Goal: Task Accomplishment & Management: Manage account settings

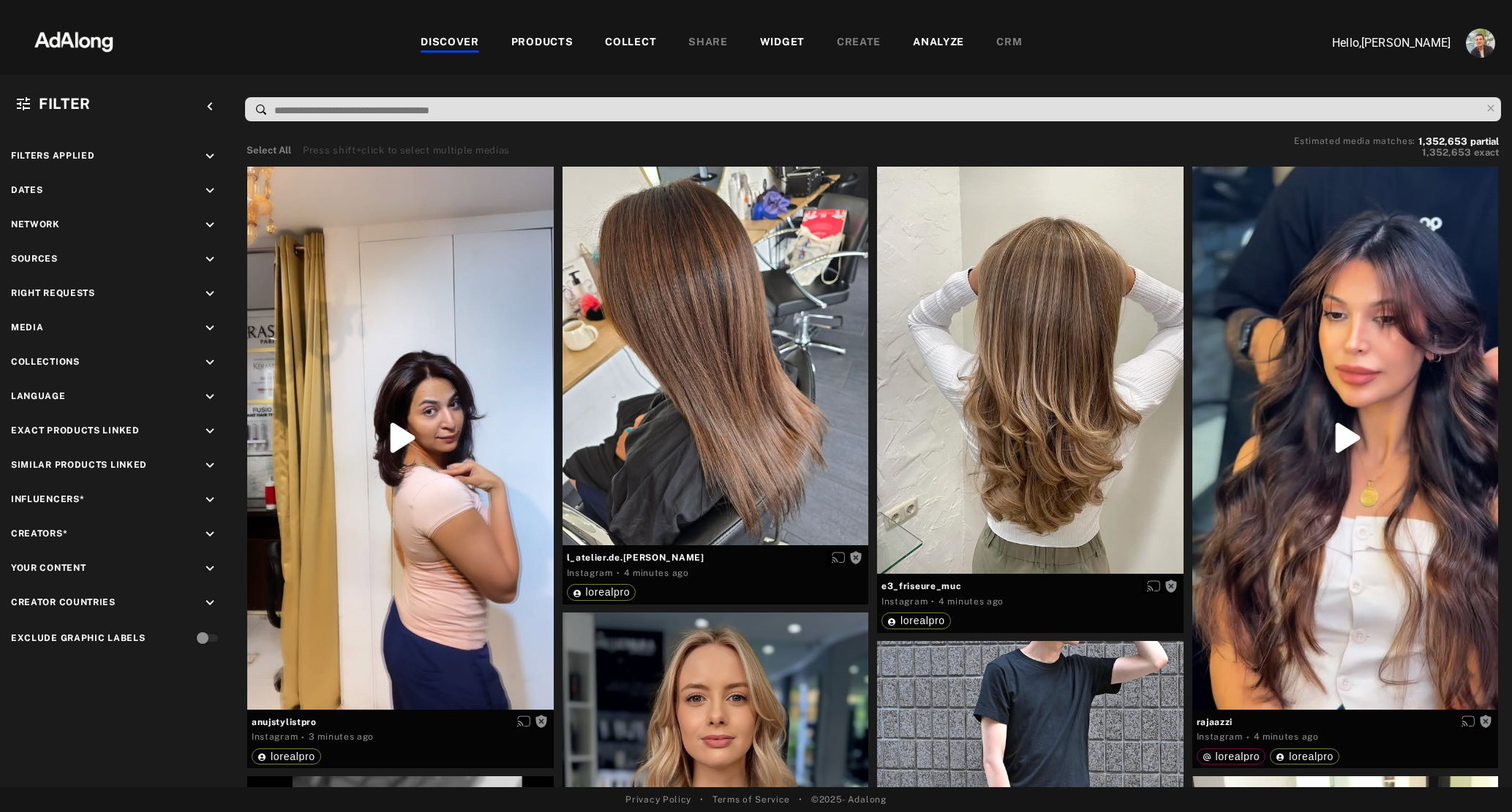
click at [631, 40] on div "COLLECT" at bounding box center [630, 43] width 51 height 17
click at [634, 49] on div "COLLECT" at bounding box center [630, 43] width 51 height 17
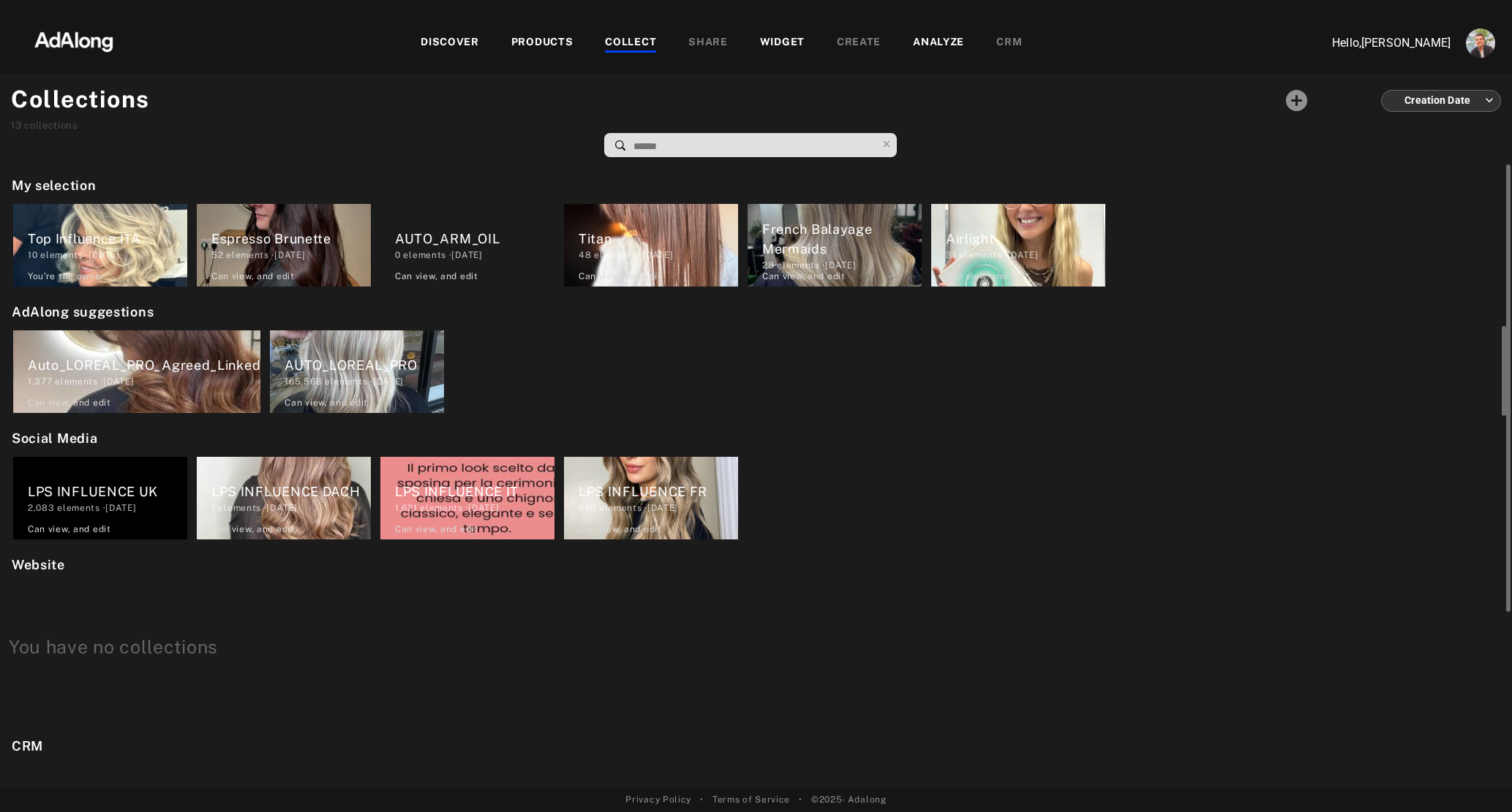
click at [341, 378] on div "165,568 elements · [DATE]" at bounding box center [364, 382] width 159 height 13
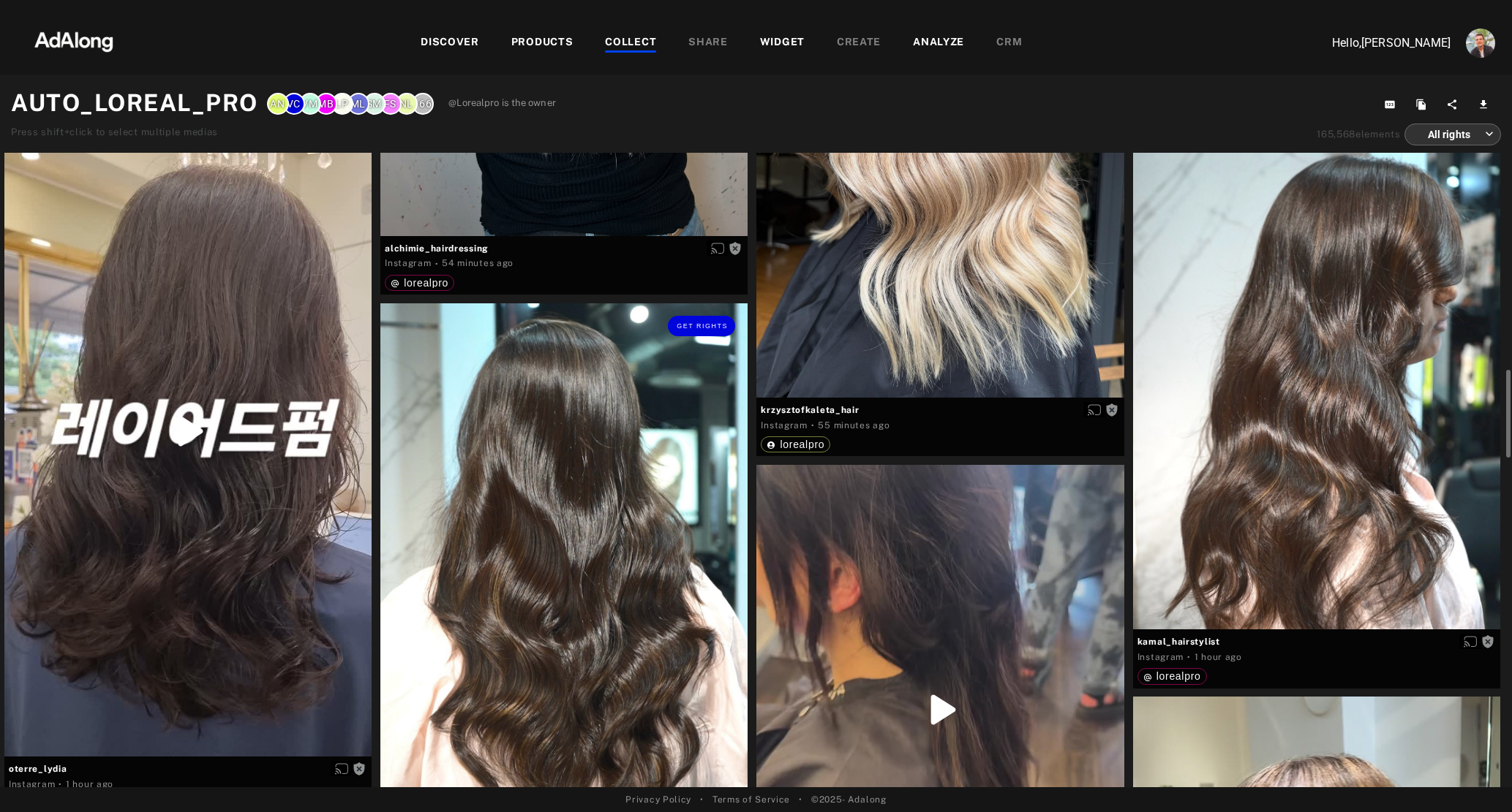
scroll to position [1693, 0]
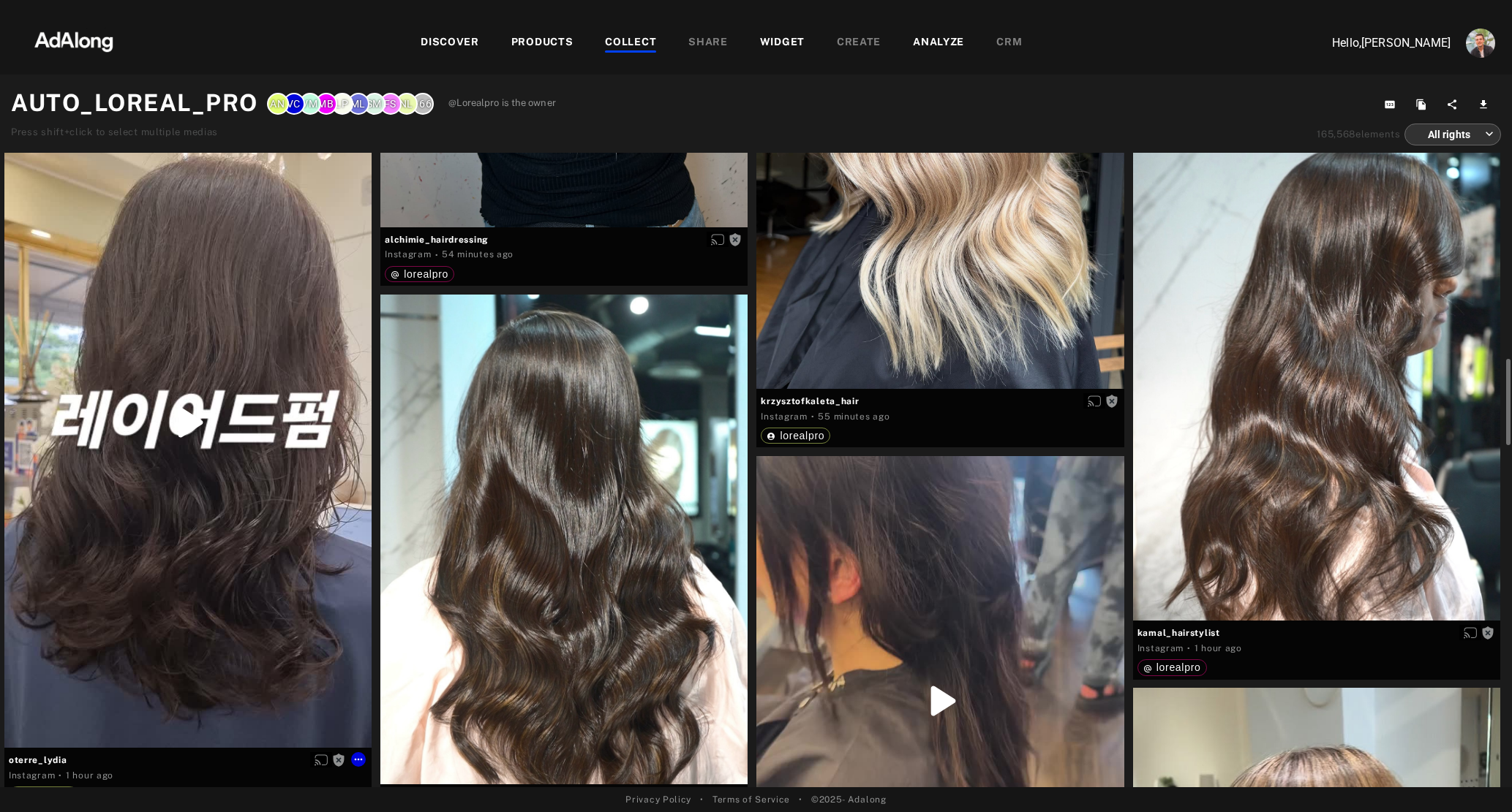
click at [229, 541] on div "Get rights" at bounding box center [188, 422] width 367 height 651
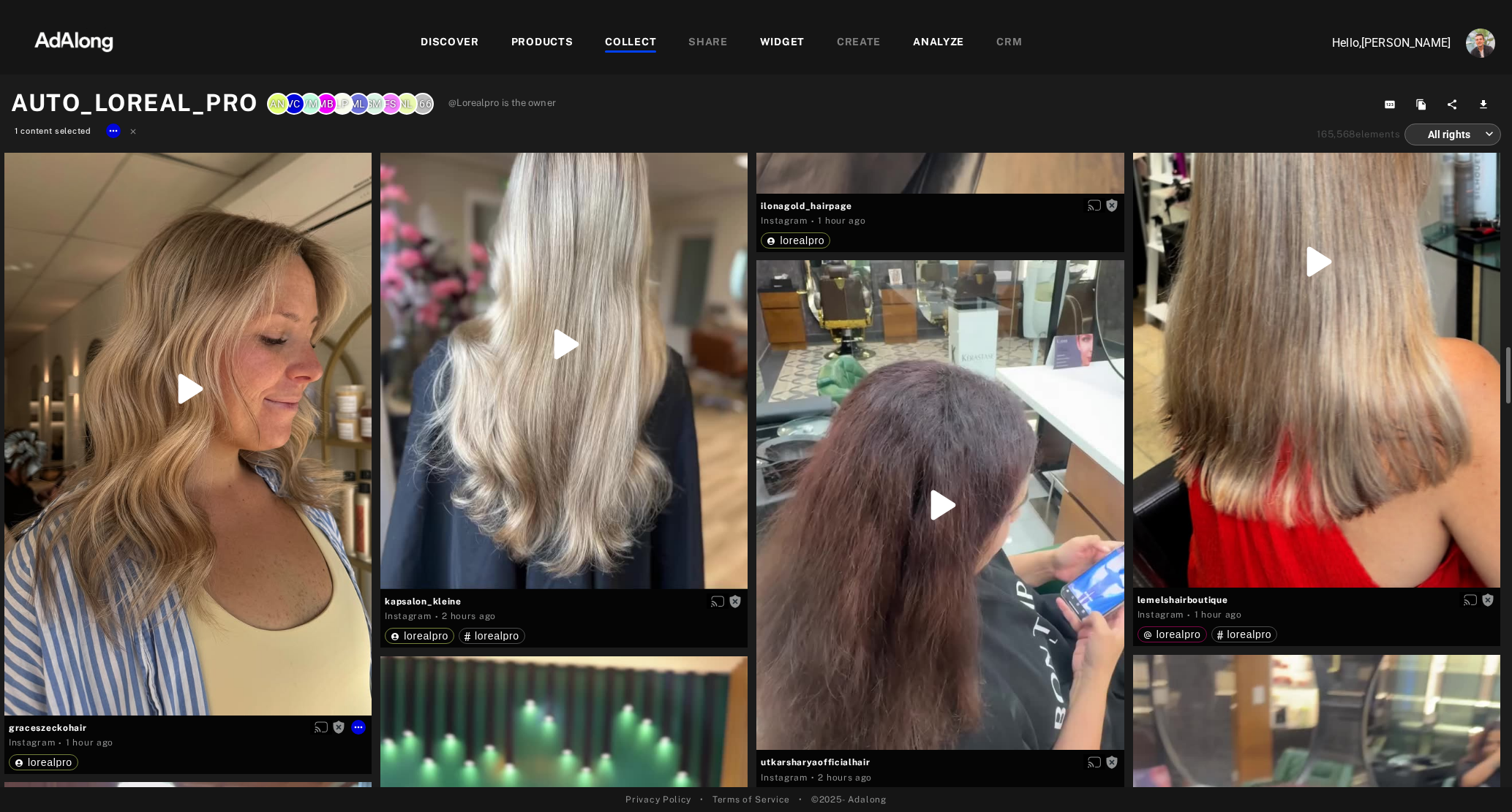
click at [229, 541] on div "Get rights" at bounding box center [188, 389] width 367 height 652
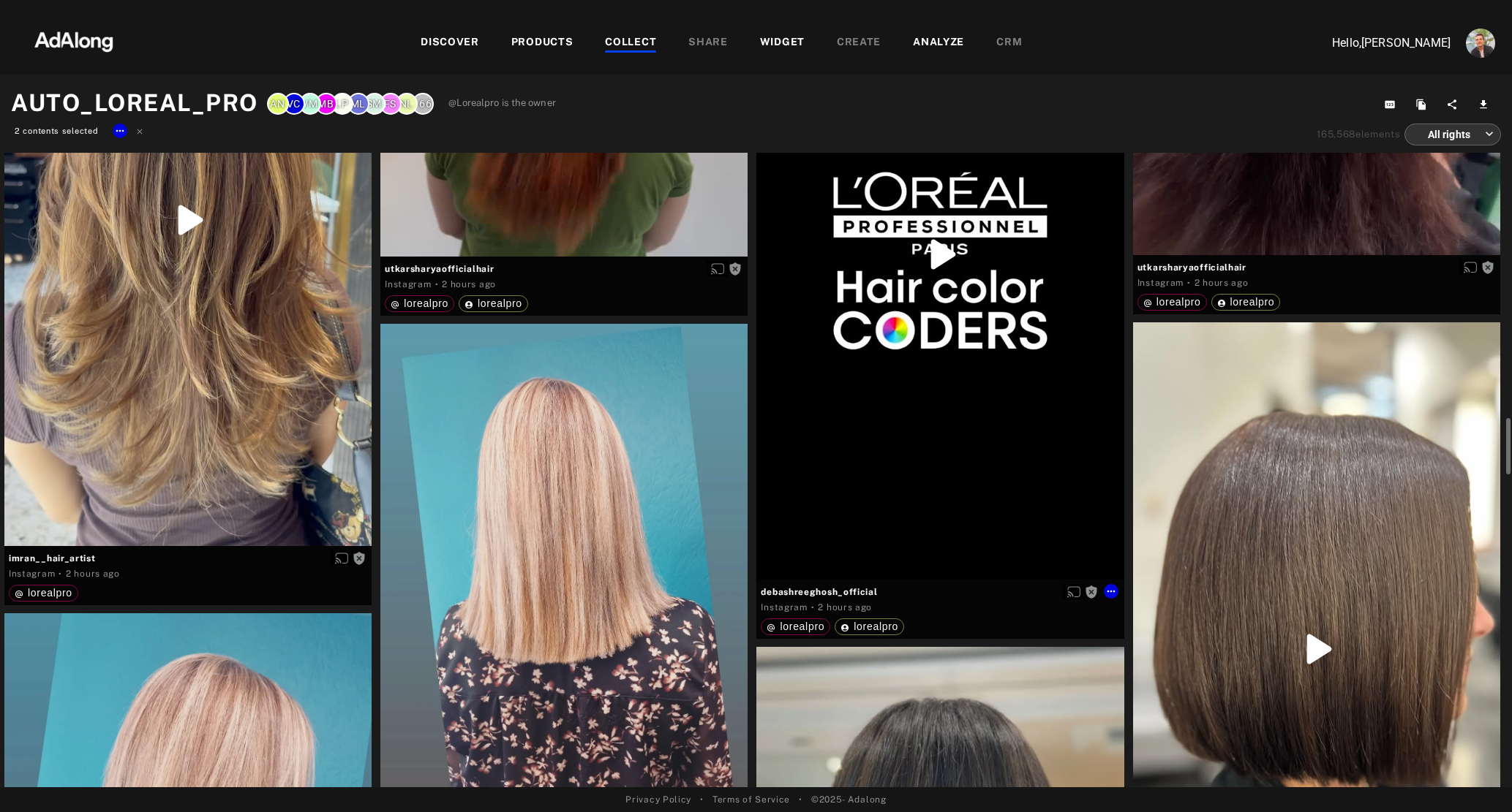
click at [872, 324] on div "Get rights" at bounding box center [940, 253] width 367 height 651
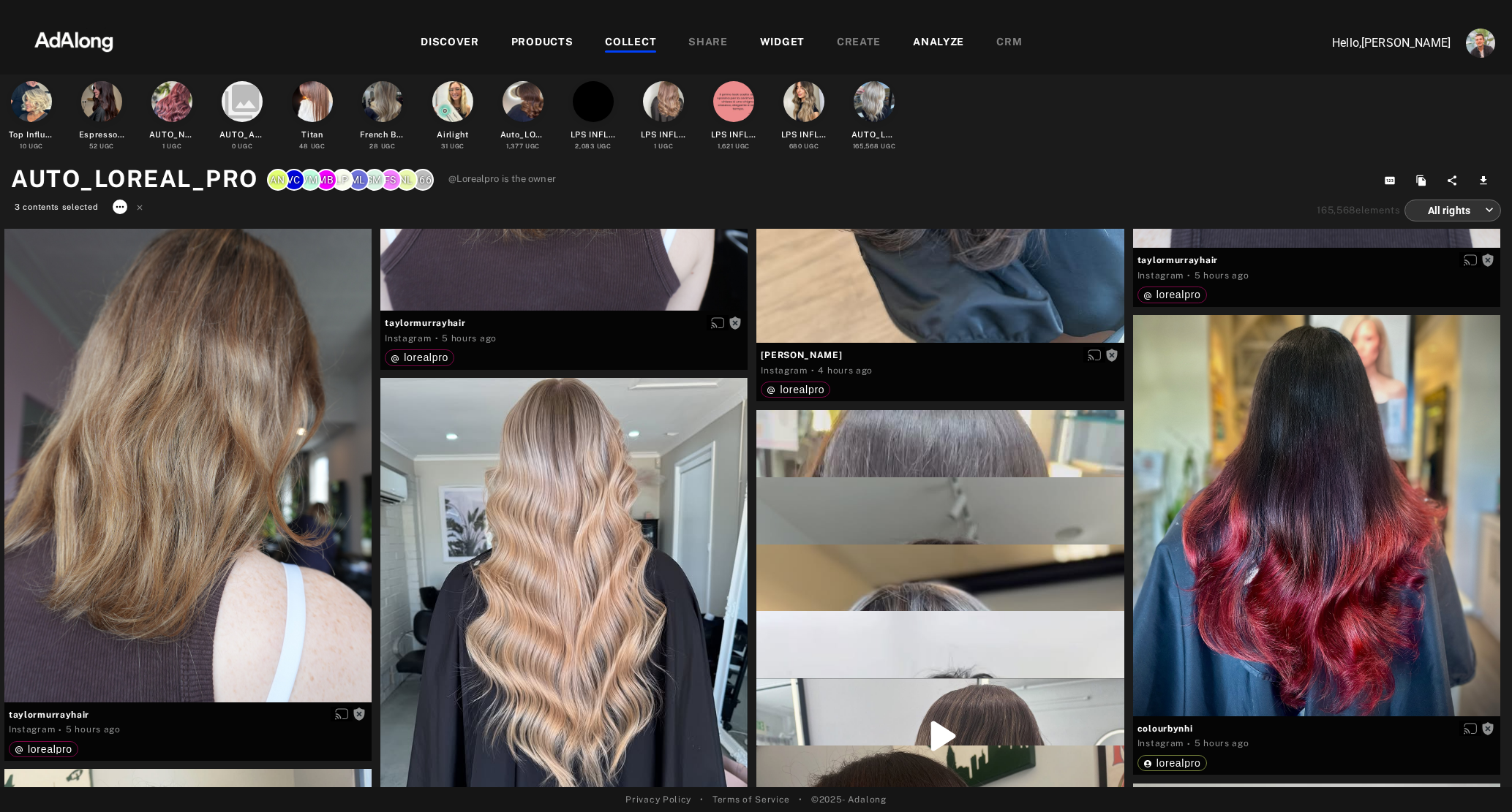
scroll to position [8322, 0]
click at [120, 127] on div "Top Influence ITA 10 UGC Espresso Brunette 52 UGC AUTO_NEW_MAJIREL 1 UGC collec…" at bounding box center [756, 431] width 1512 height 713
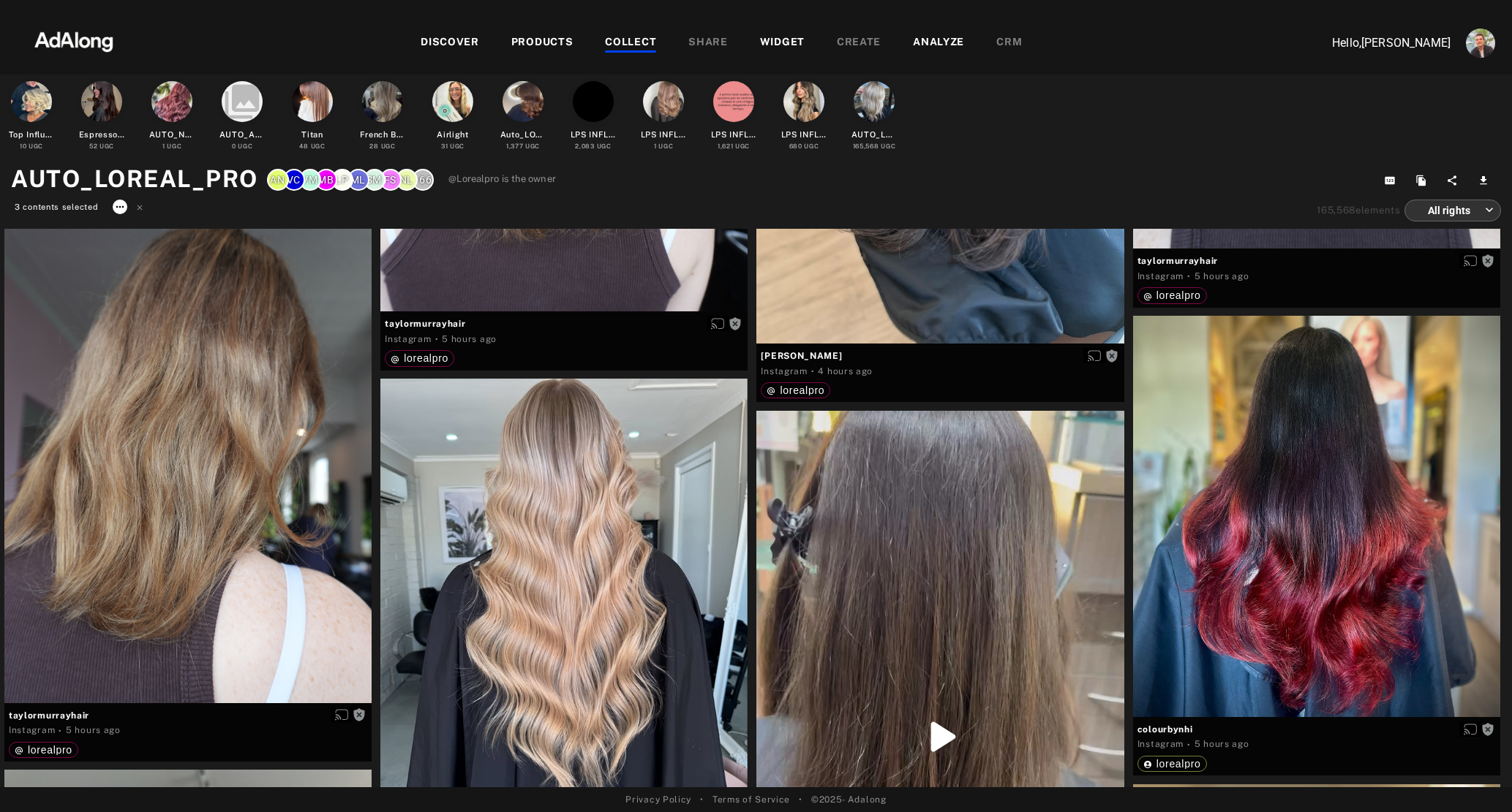
click at [120, 209] on icon at bounding box center [120, 207] width 12 height 12
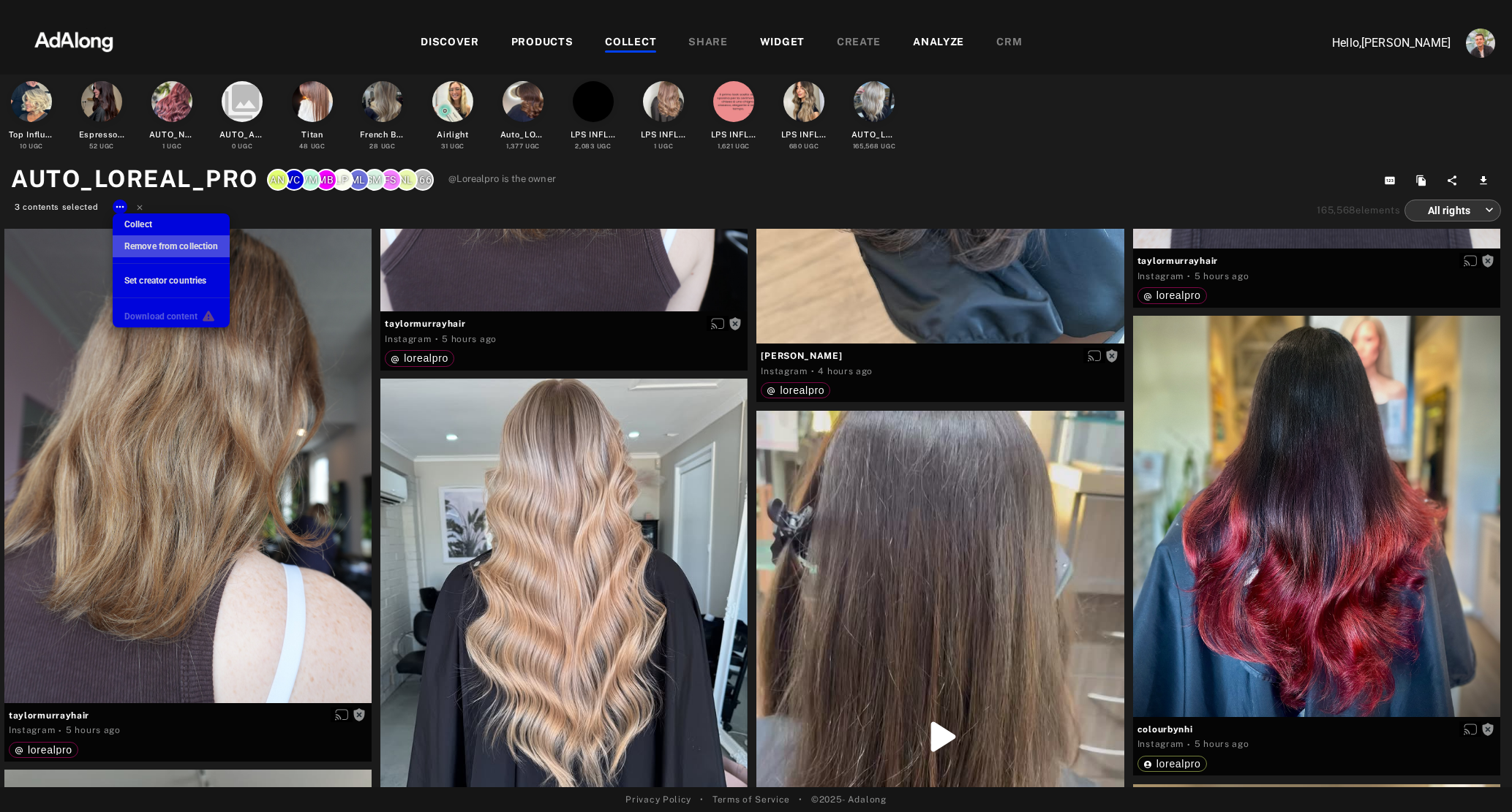
click at [155, 245] on span "Remove from collection" at bounding box center [171, 247] width 94 height 10
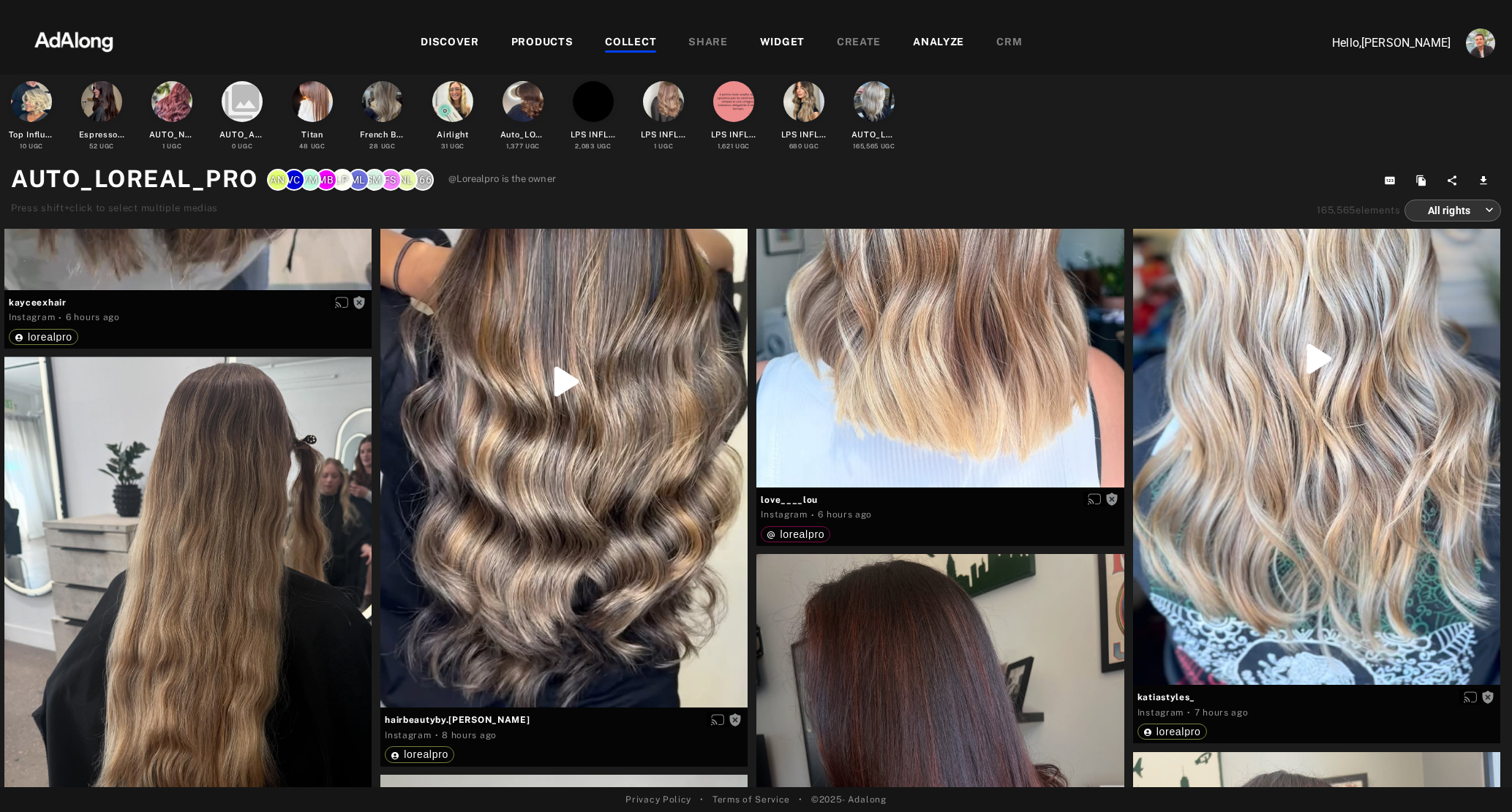
click at [62, 33] on img at bounding box center [74, 40] width 129 height 44
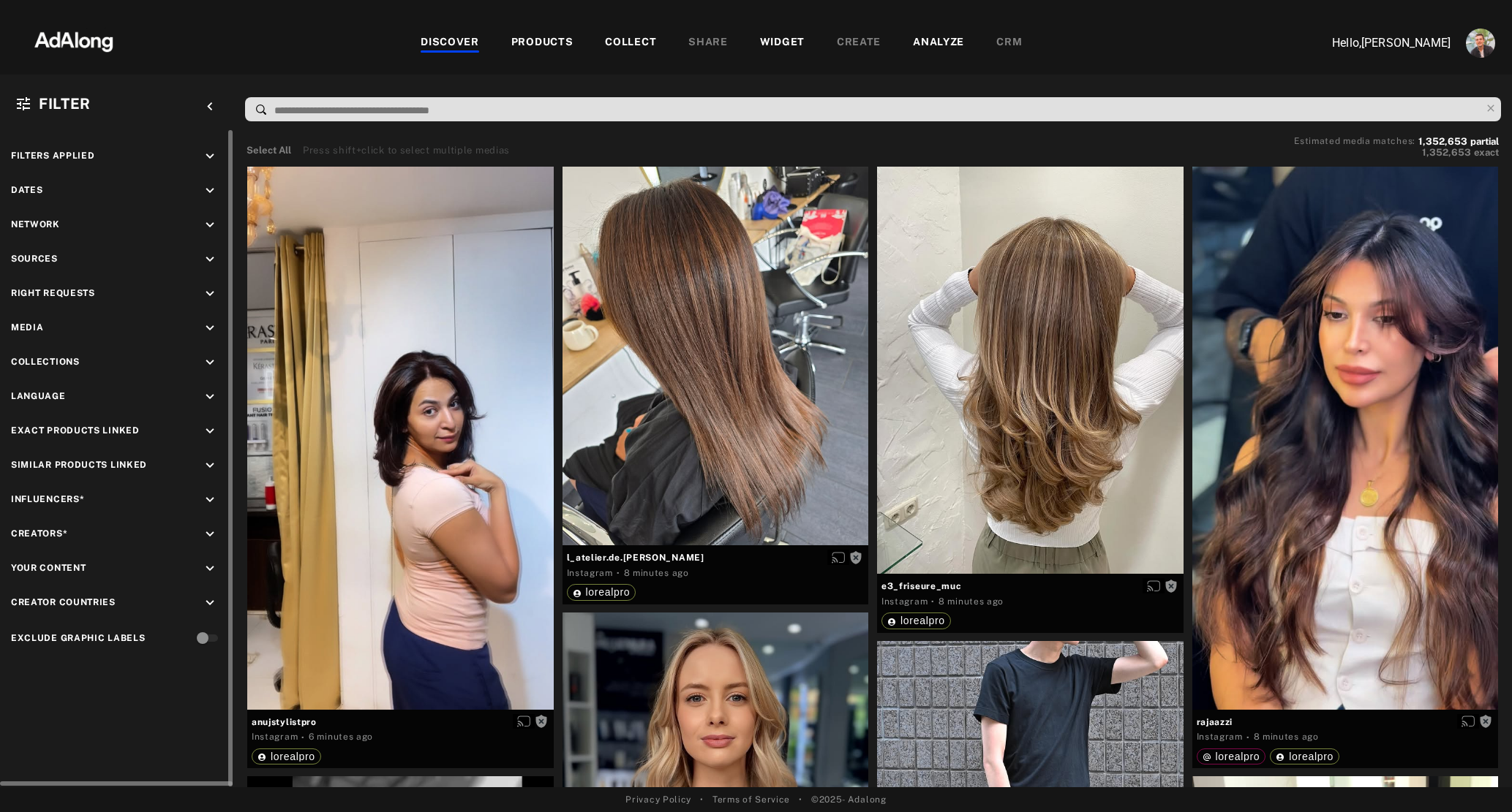
click at [214, 296] on icon "keyboard_arrow_down" at bounding box center [210, 294] width 16 height 16
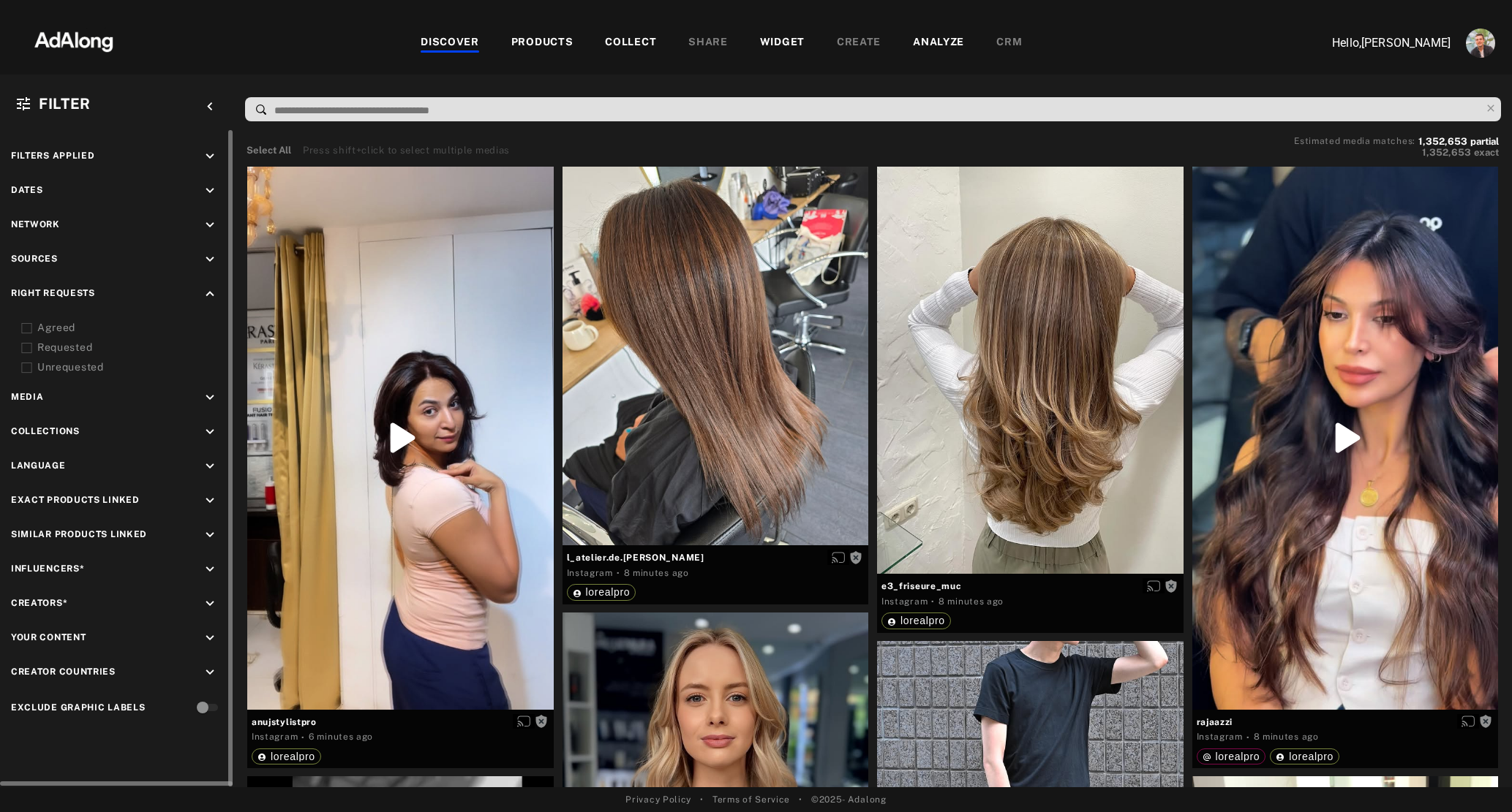
click at [60, 326] on div "Agreed" at bounding box center [130, 327] width 186 height 16
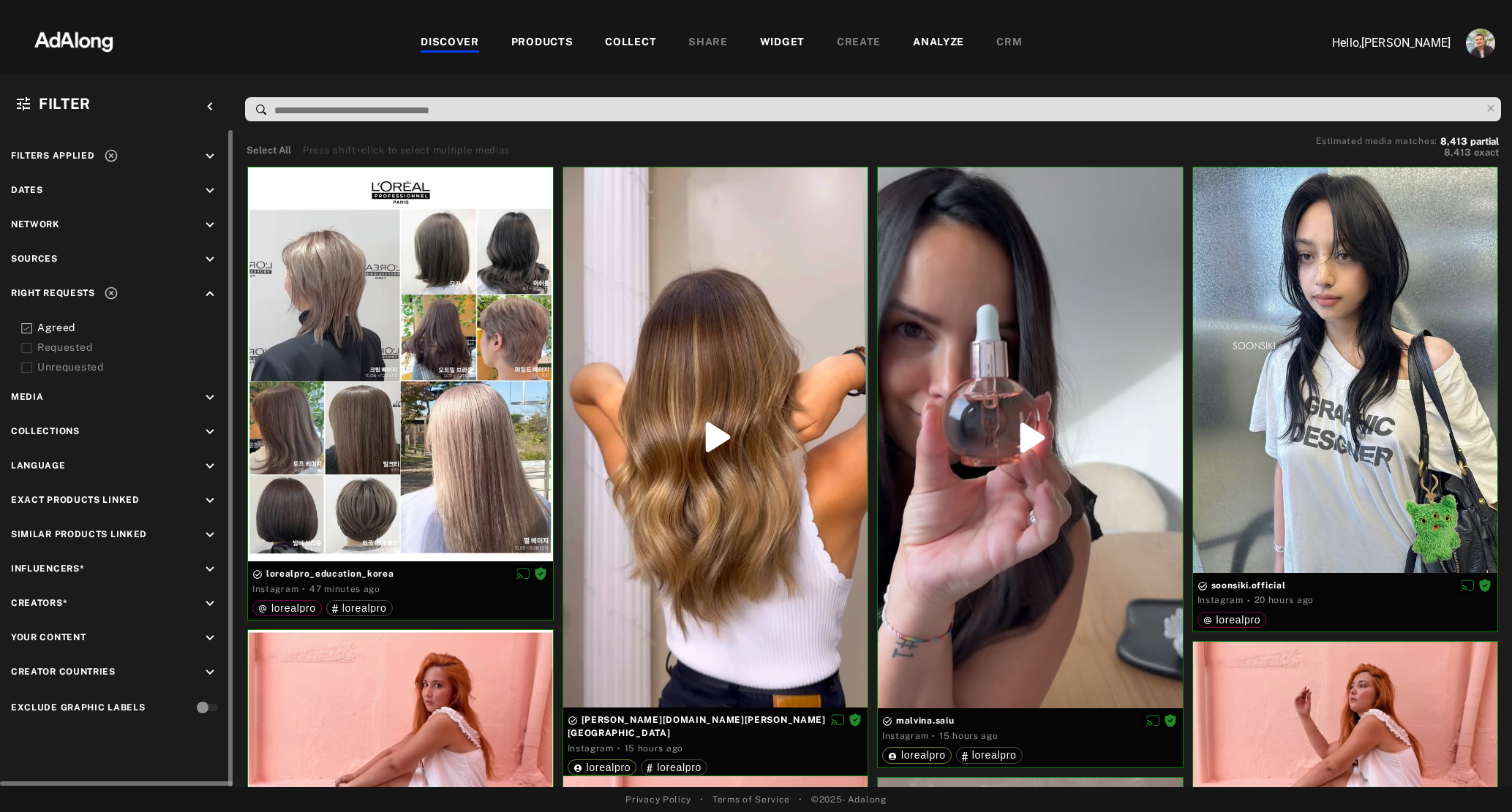
click at [211, 568] on icon "keyboard_arrow_down" at bounding box center [210, 570] width 16 height 16
click at [157, 600] on div "EXCLUSION" at bounding box center [165, 603] width 53 height 16
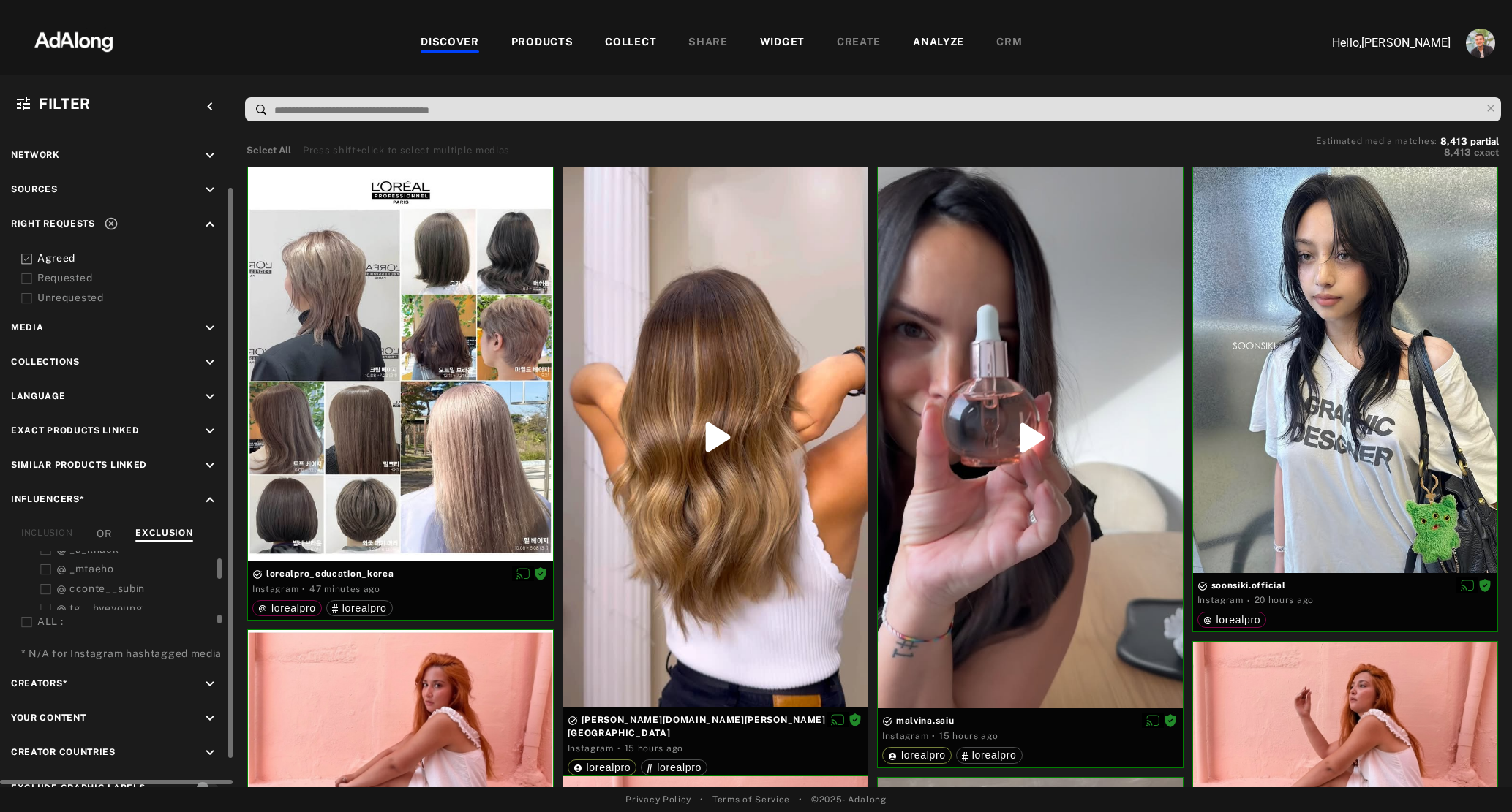
scroll to position [141, 0]
click at [26, 620] on icon at bounding box center [26, 625] width 11 height 11
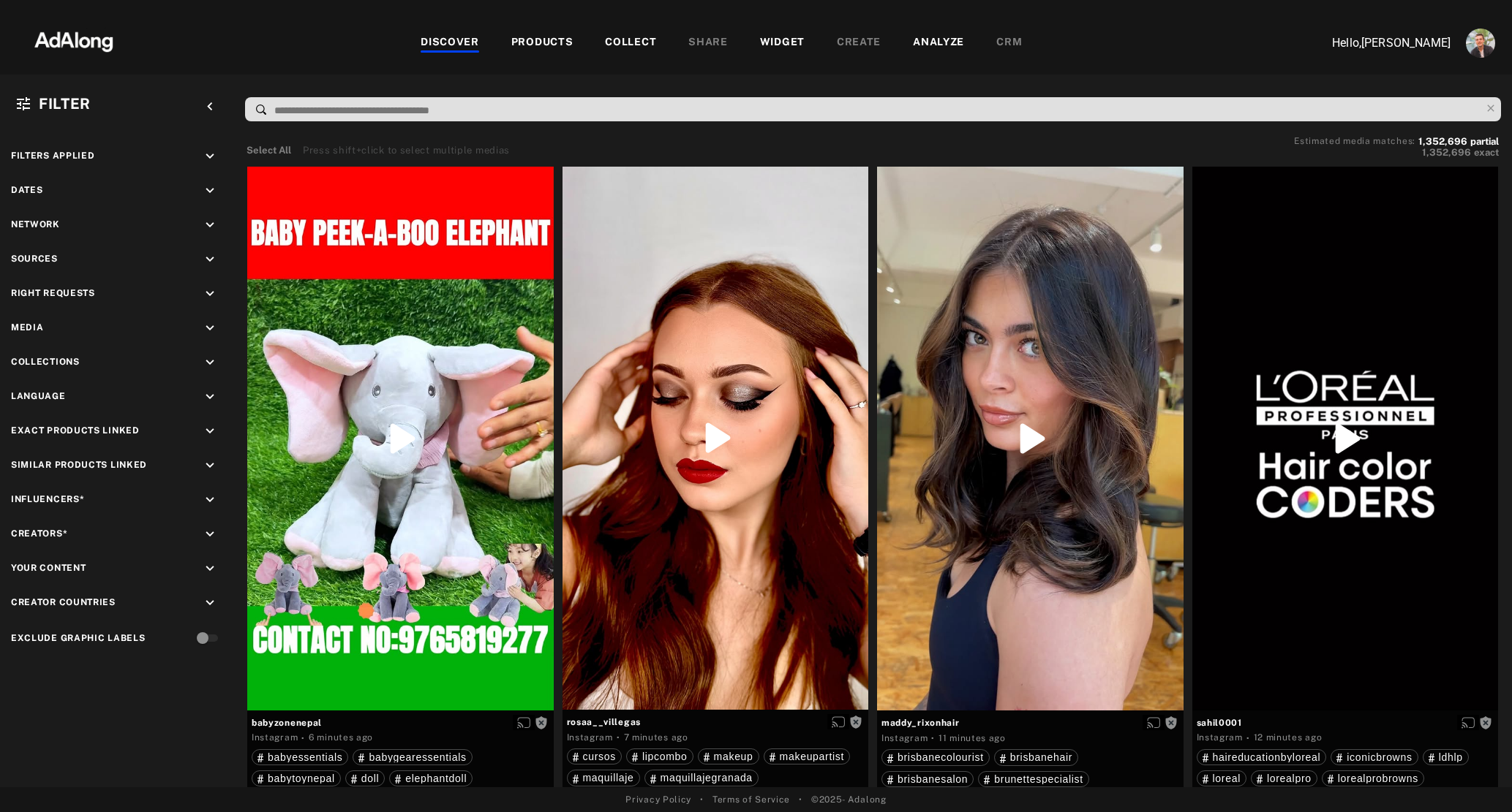
click at [628, 43] on div "COLLECT" at bounding box center [630, 43] width 51 height 17
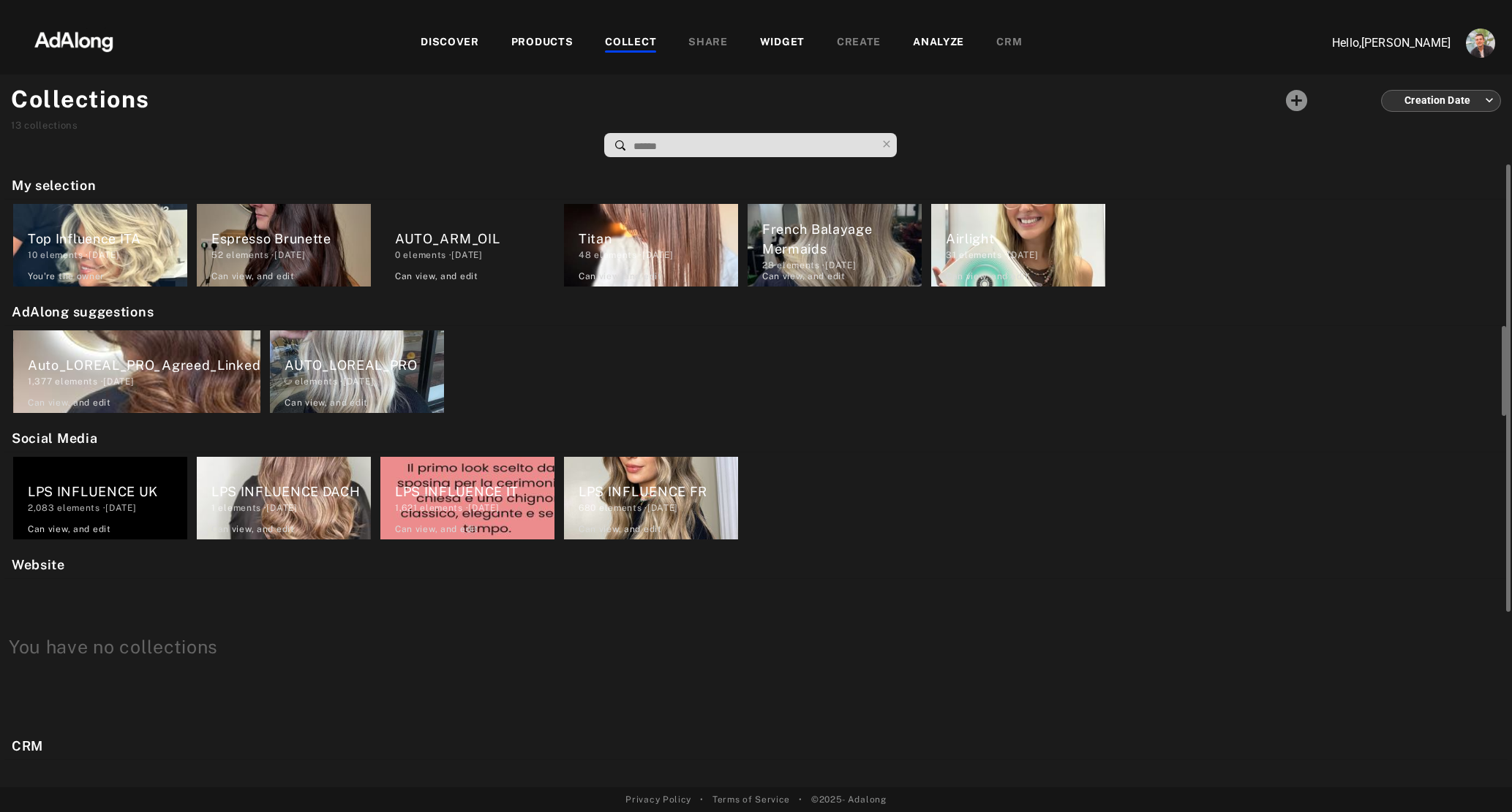
click at [379, 377] on div "elements · 2023.10.02" at bounding box center [364, 382] width 159 height 13
